Goal: Task Accomplishment & Management: Contribute content

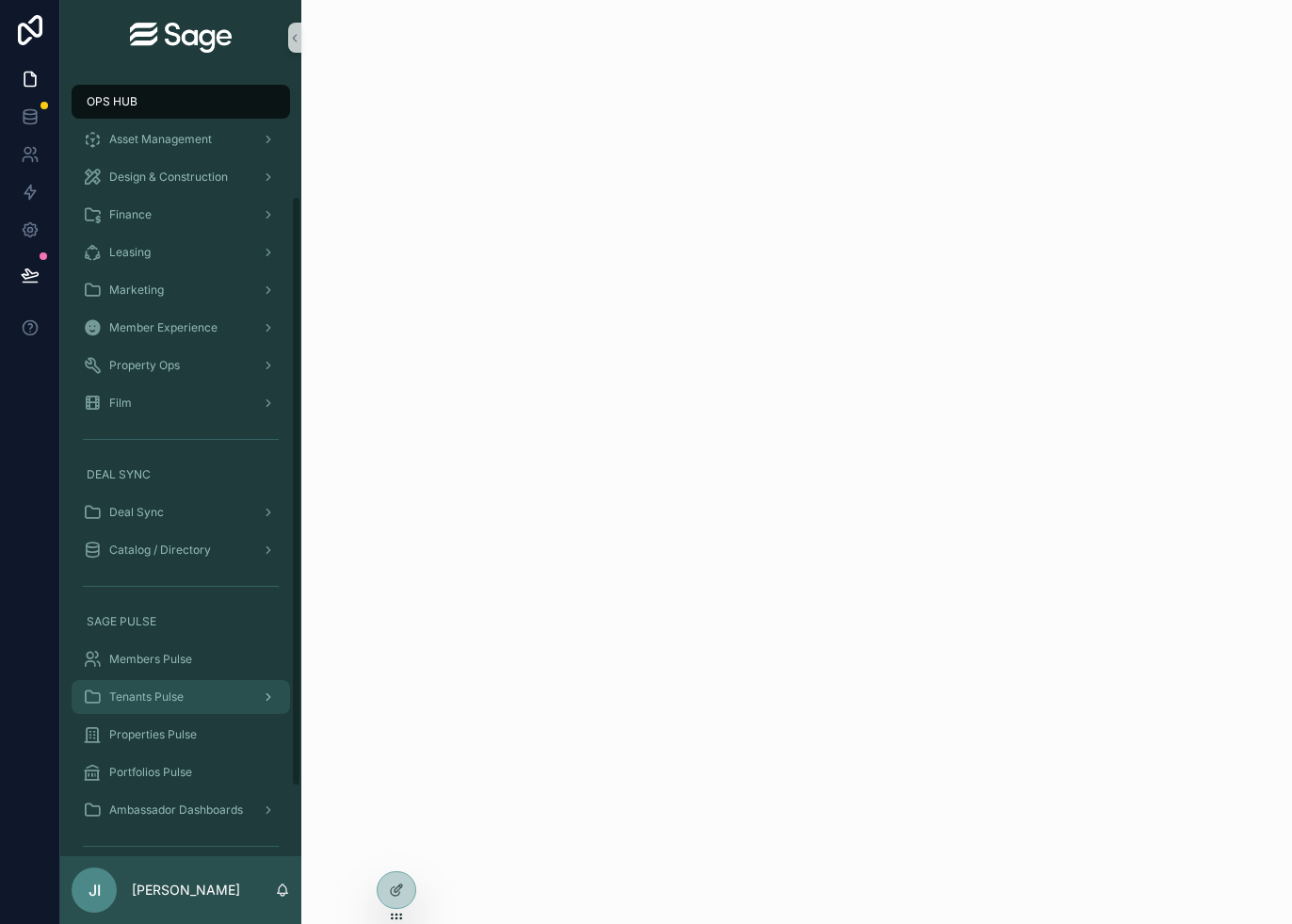
scroll to position [160, 0]
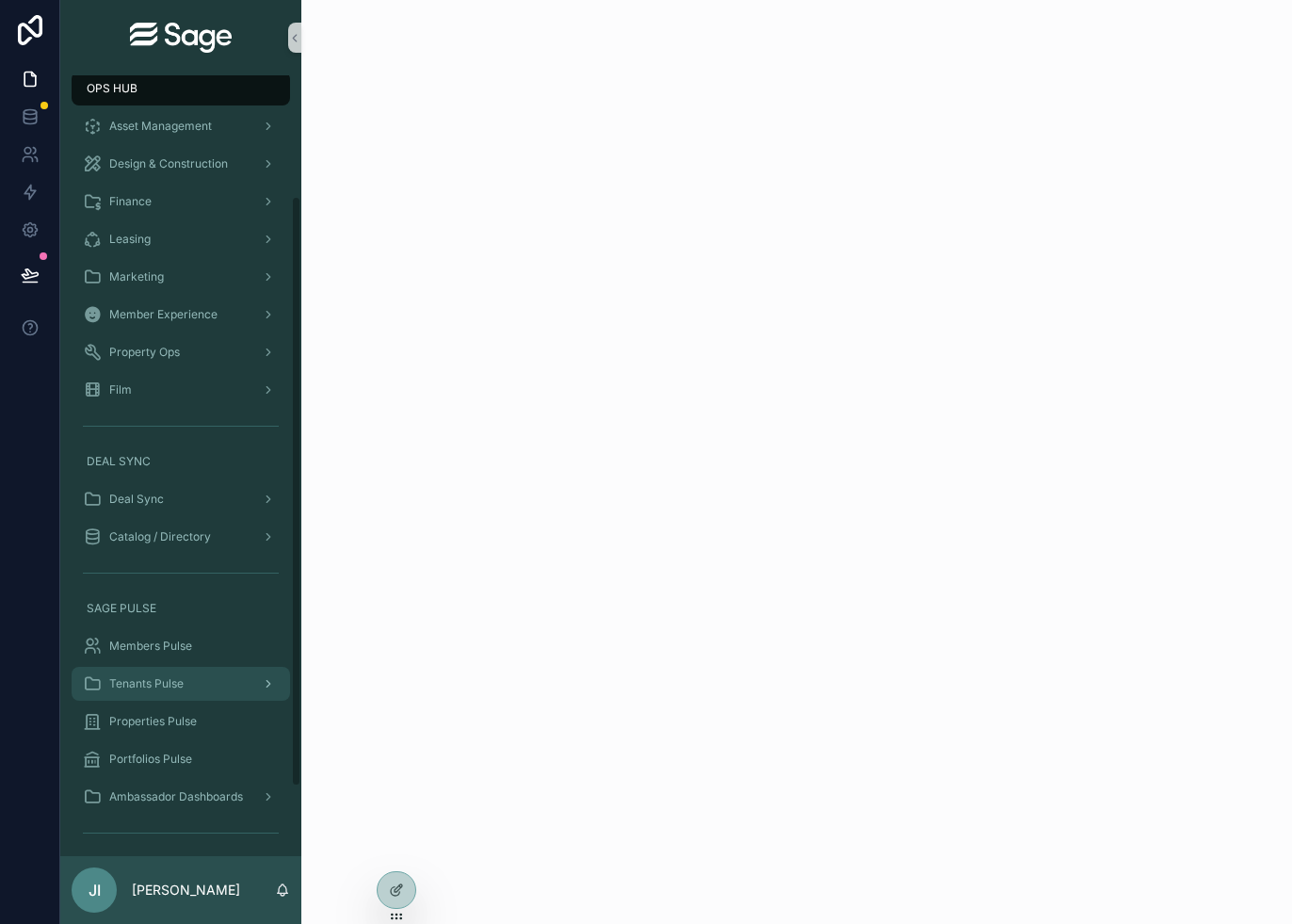
click at [171, 671] on div "Tenants Pulse" at bounding box center [181, 683] width 196 height 30
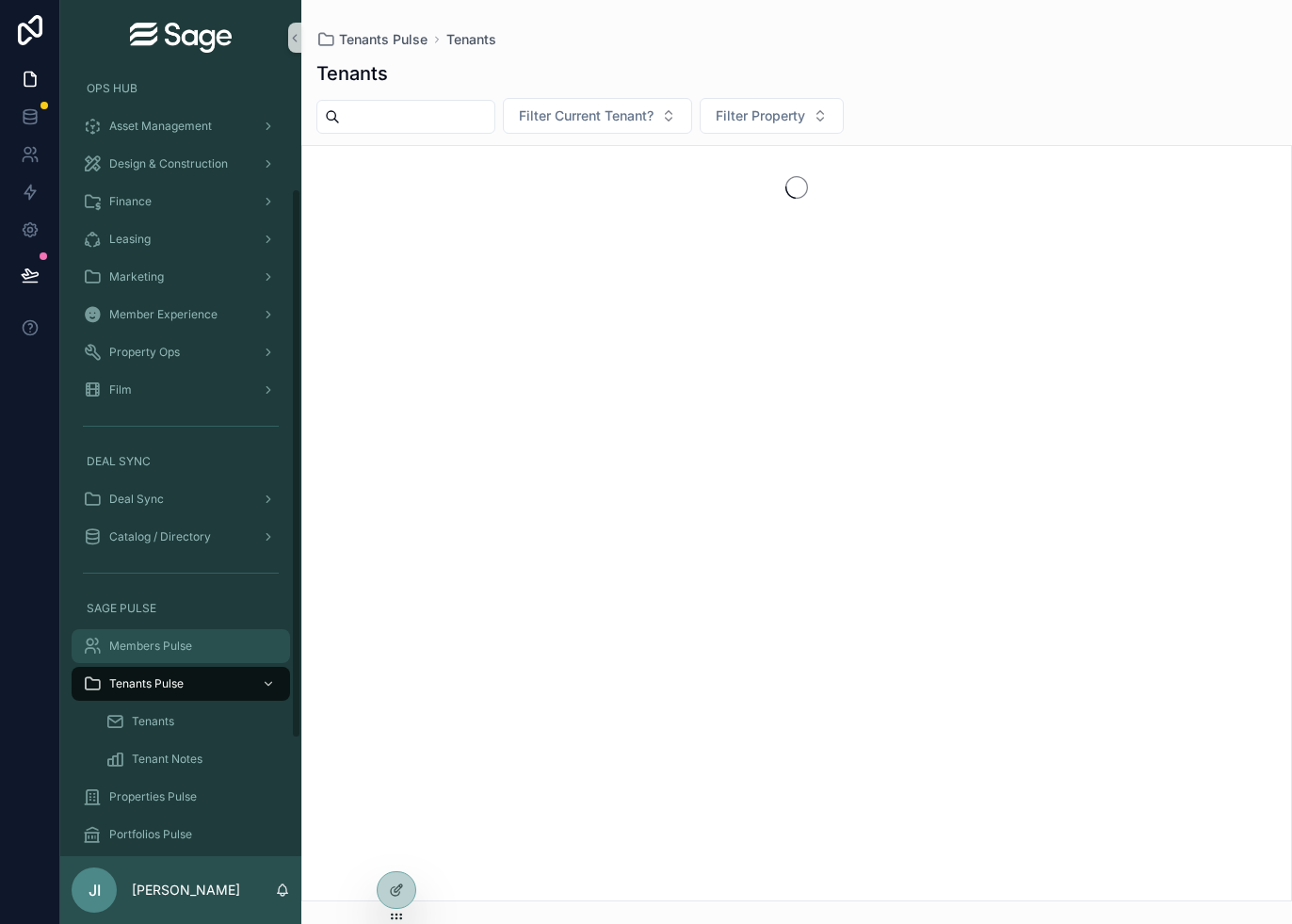
click at [170, 649] on span "Members Pulse" at bounding box center [150, 646] width 82 height 15
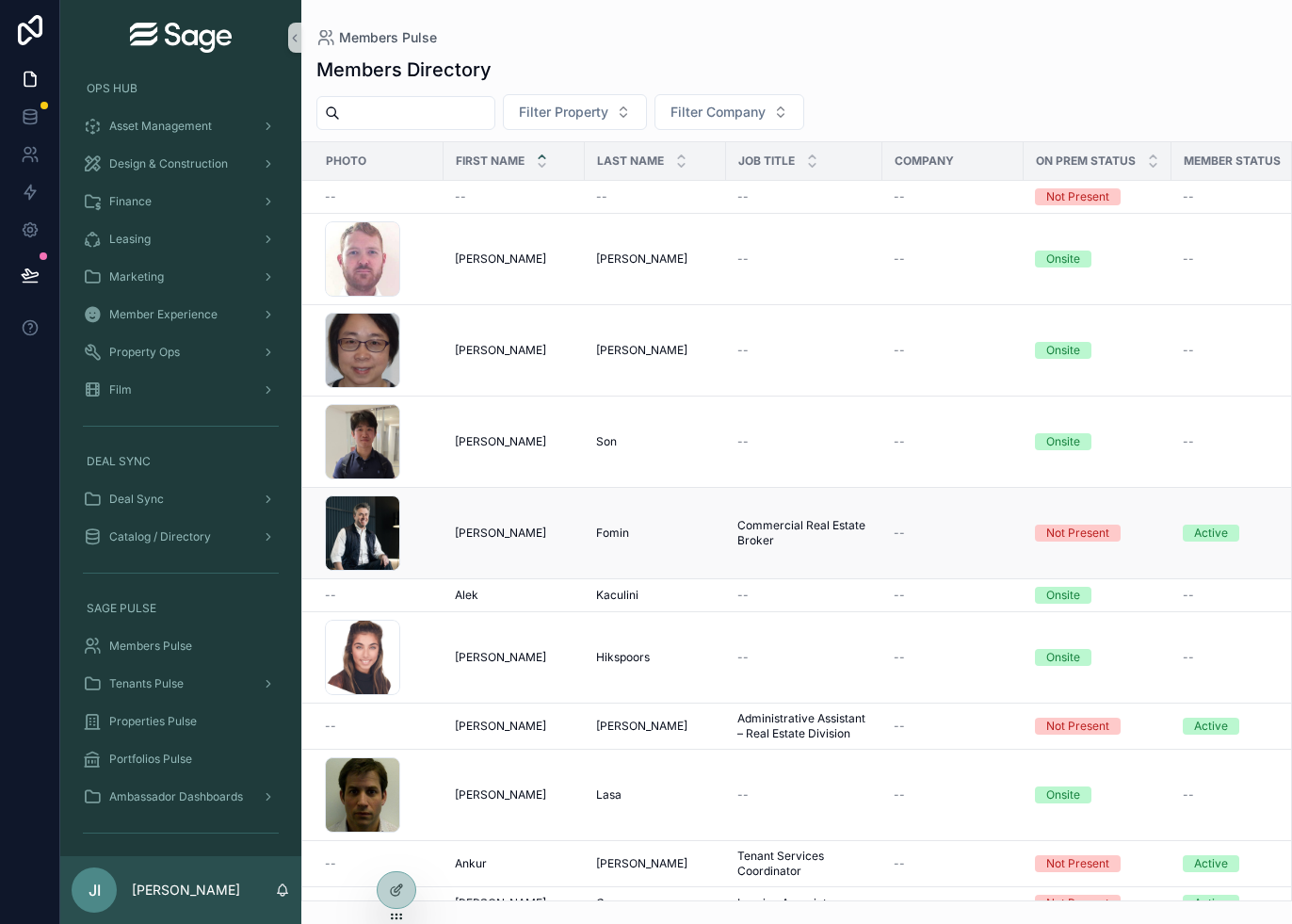
click at [602, 528] on span "Fomin" at bounding box center [613, 532] width 33 height 15
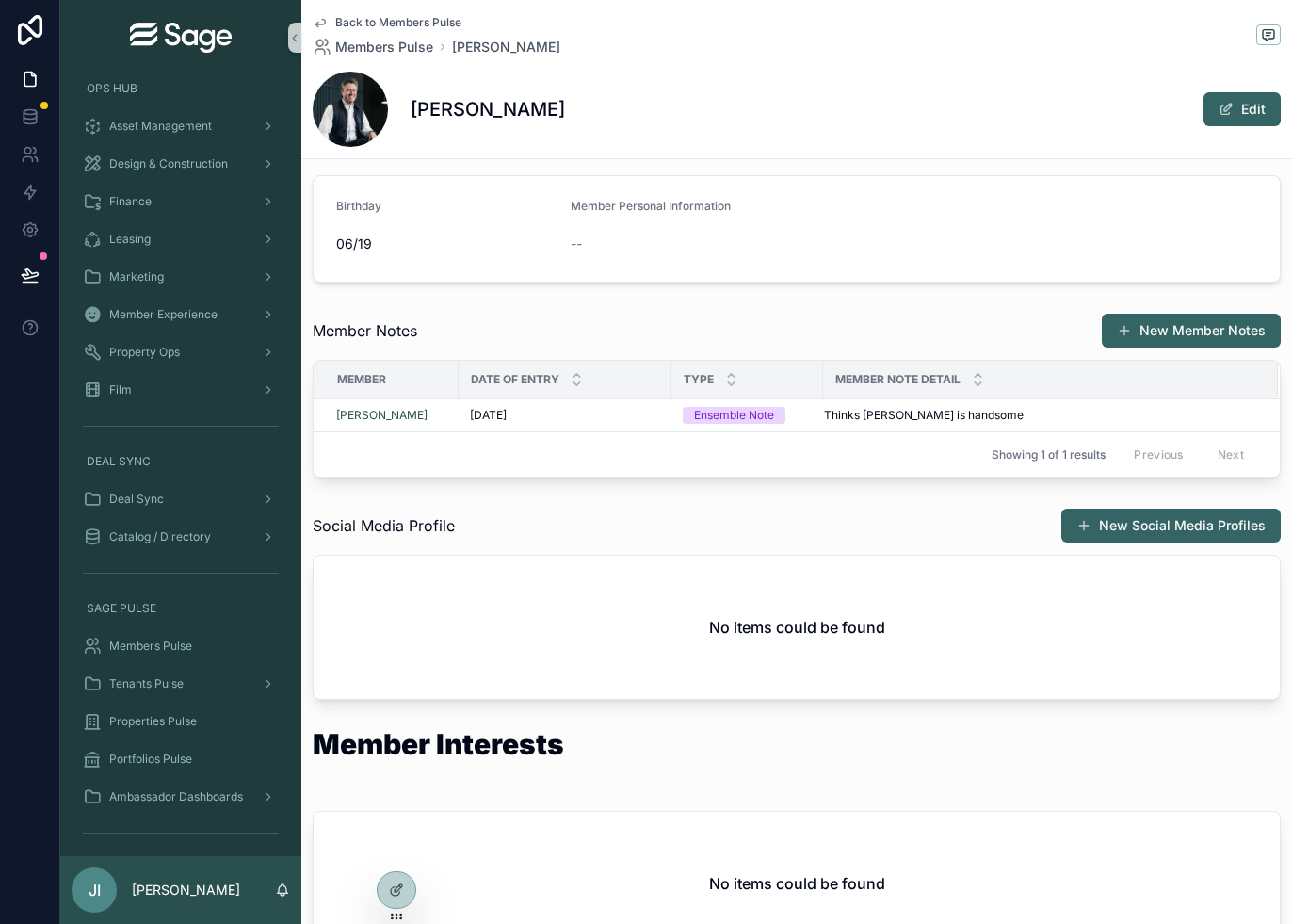
scroll to position [586, 0]
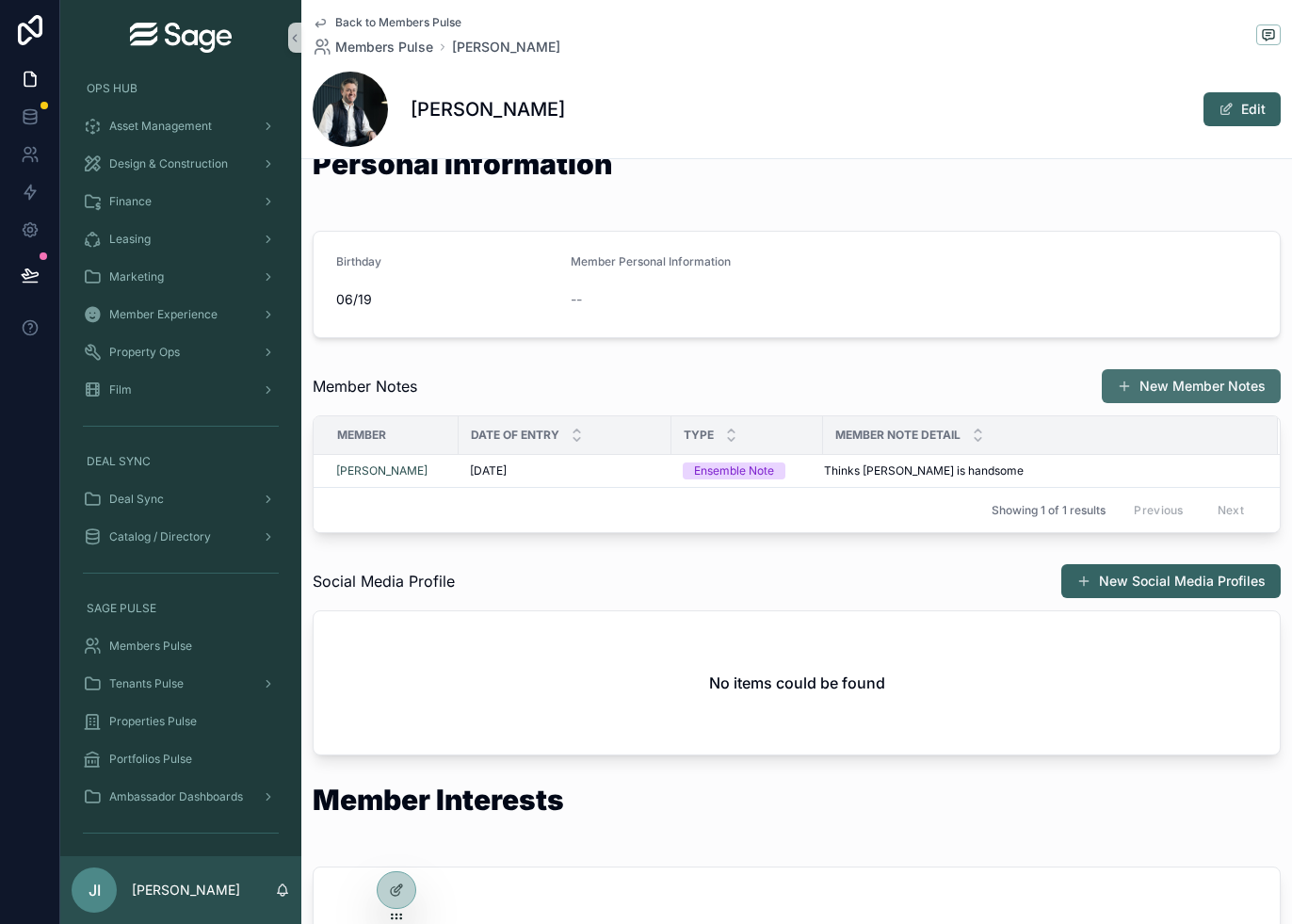
click at [1161, 382] on button "New Member Notes" at bounding box center [1192, 386] width 179 height 34
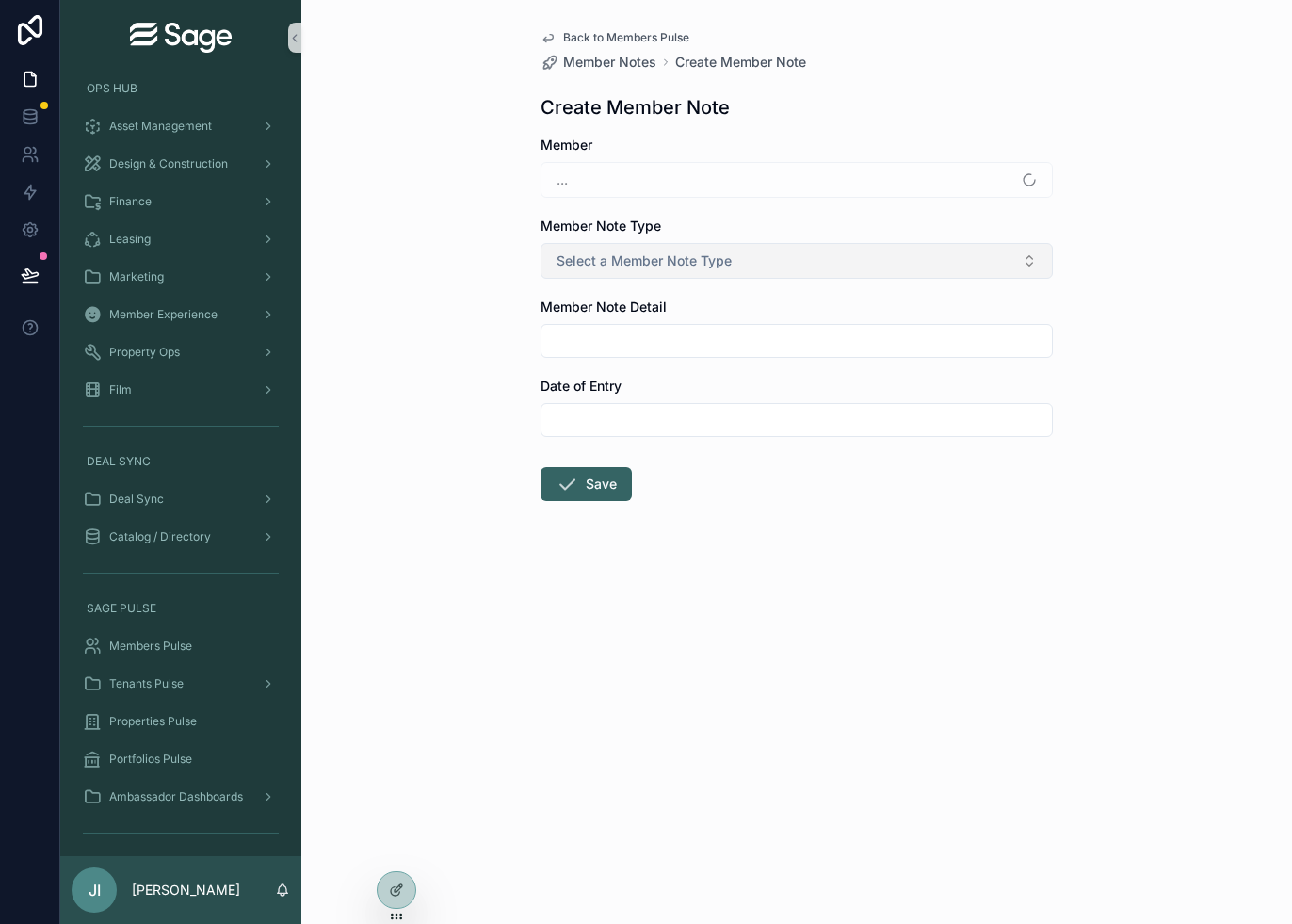
click at [860, 250] on button "Select a Member Note Type" at bounding box center [797, 261] width 512 height 35
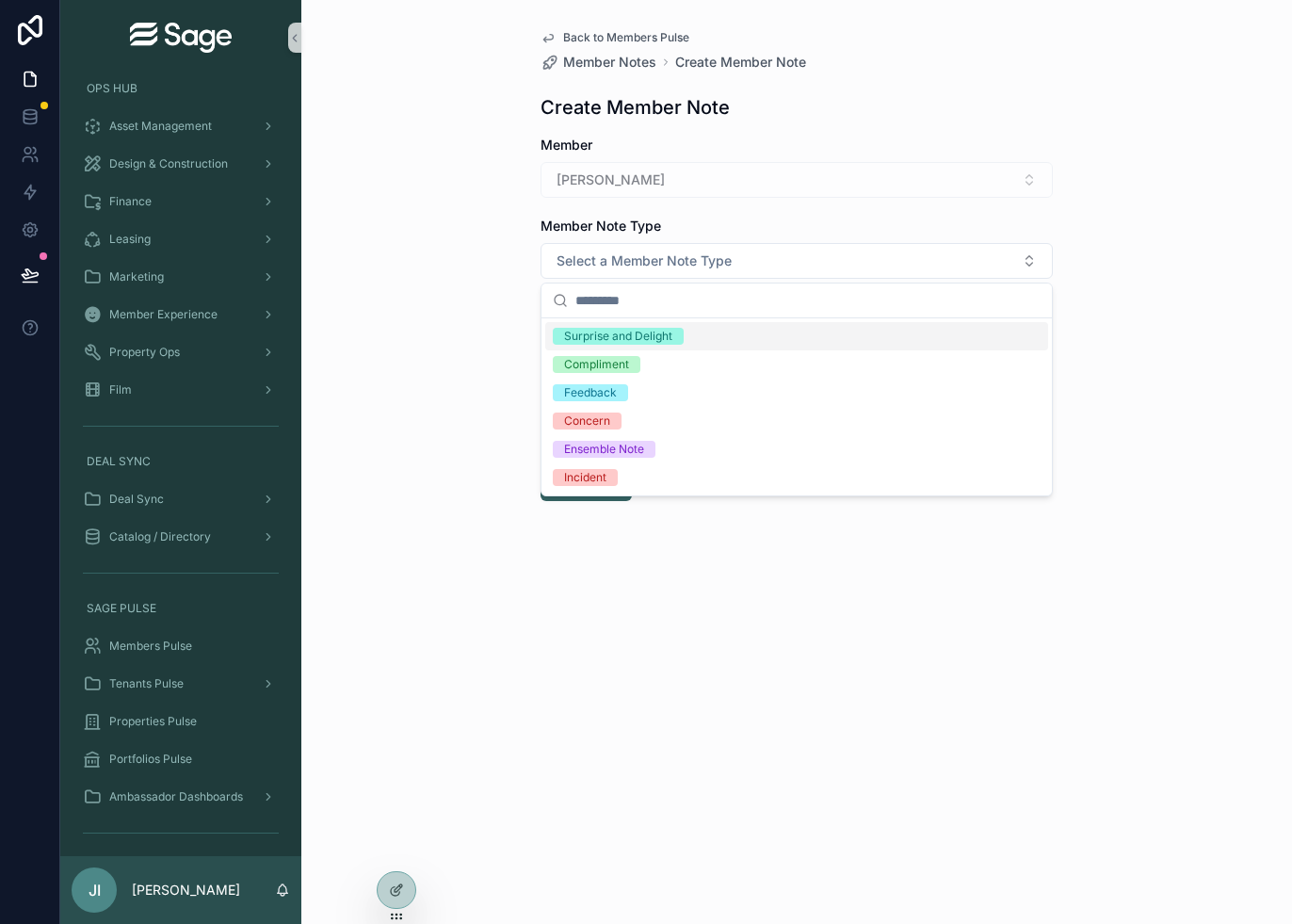
click at [1159, 266] on div "Back to Members Pulse Member Notes Create Member Note Create Member Note Member…" at bounding box center [796, 462] width 991 height 924
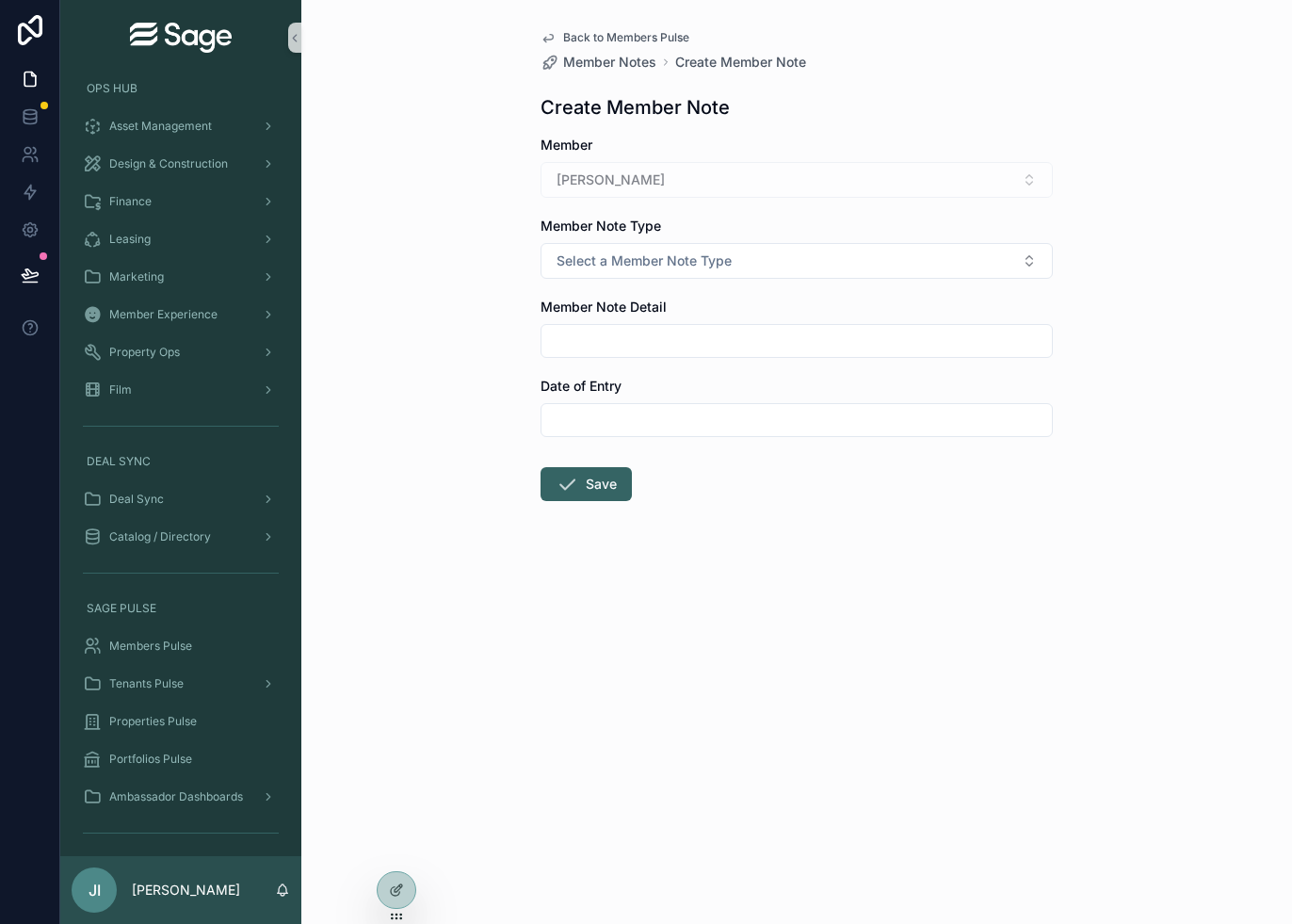
click at [935, 192] on div "[PERSON_NAME]" at bounding box center [797, 180] width 512 height 35
click at [809, 336] on input "scrollable content" at bounding box center [797, 341] width 511 height 27
click at [1151, 331] on div "Back to Members Pulse Member Notes Create Member Note Create Member Note Member…" at bounding box center [796, 462] width 991 height 924
click at [629, 337] on input "scrollable content" at bounding box center [797, 341] width 511 height 27
click at [456, 299] on div "Back to Members Pulse Member Notes Create Member Note Create Member Note Member…" at bounding box center [796, 462] width 991 height 924
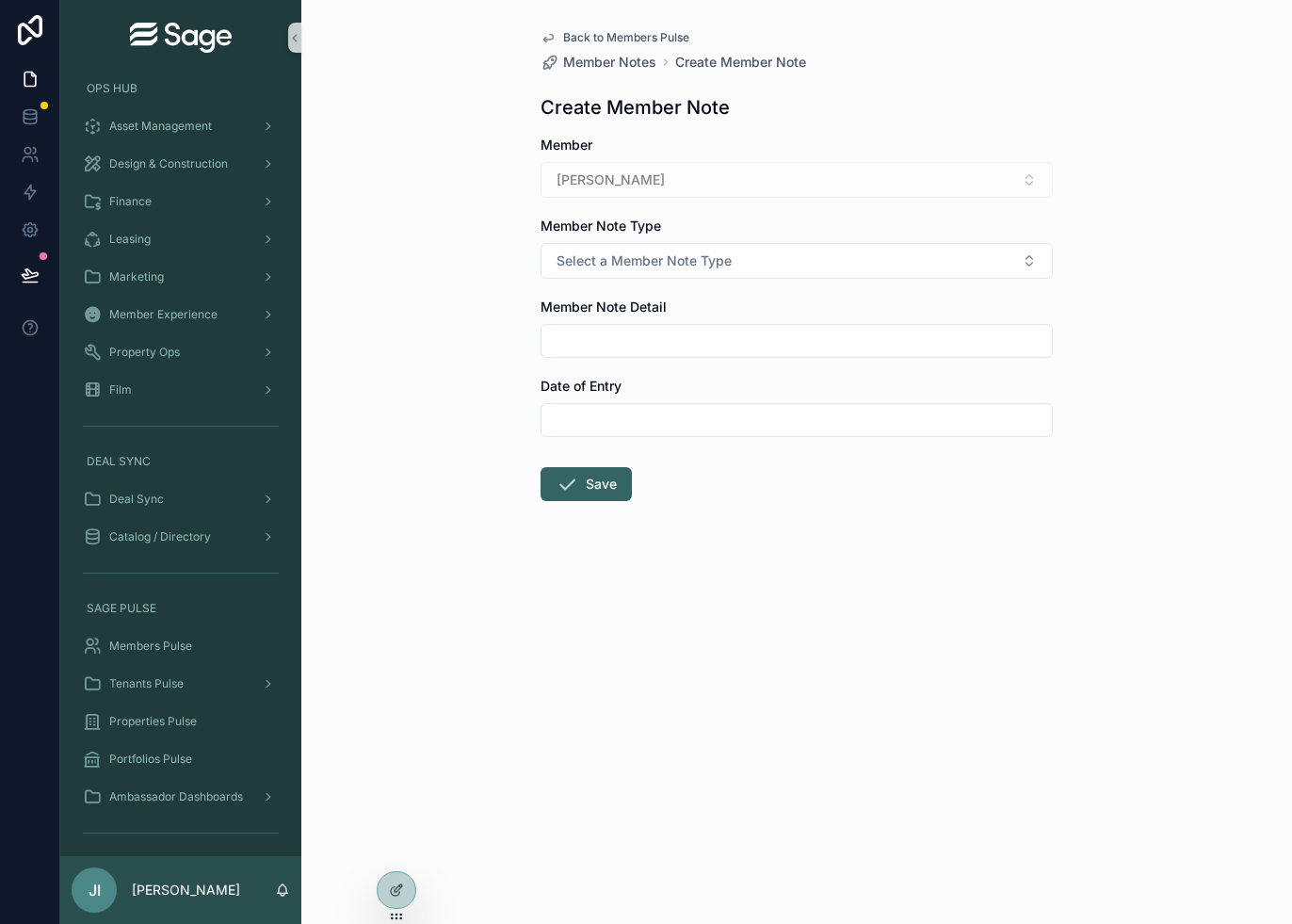
click at [632, 36] on span "Back to Members Pulse" at bounding box center [626, 37] width 127 height 15
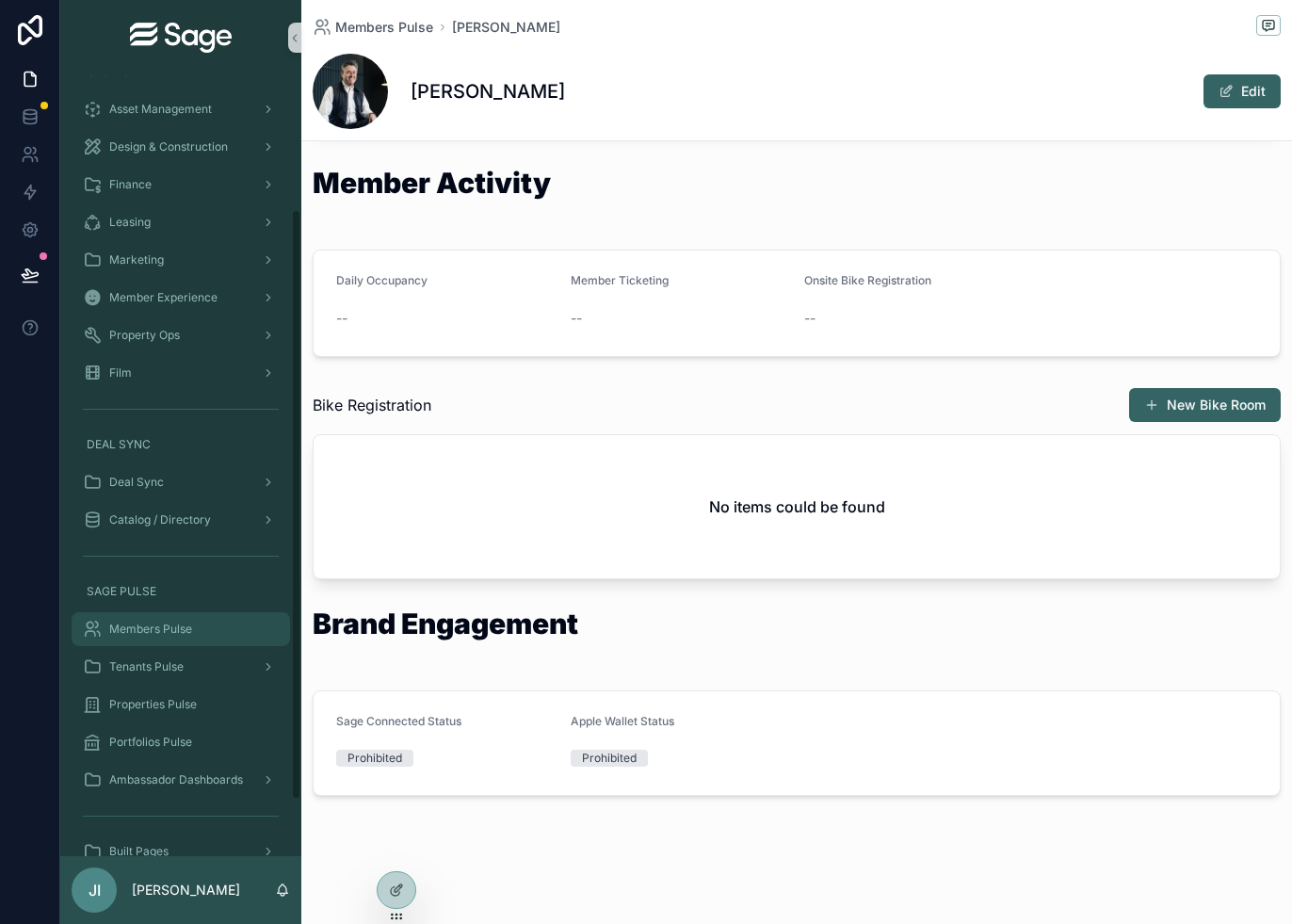
scroll to position [176, 0]
click at [188, 771] on div "Ambassador Dashboards" at bounding box center [181, 781] width 196 height 30
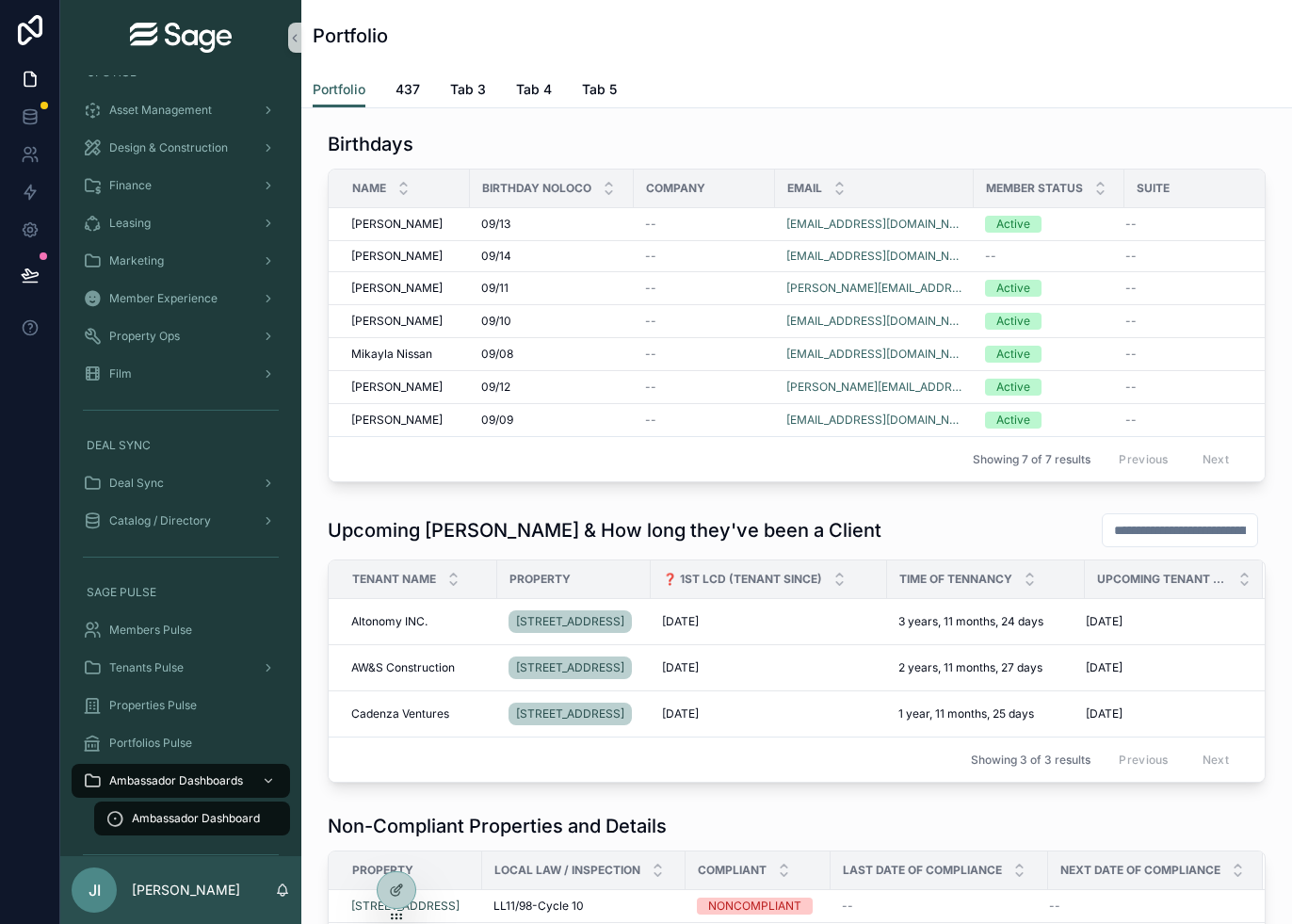
scroll to position [57, 0]
